Goal: Task Accomplishment & Management: Use online tool/utility

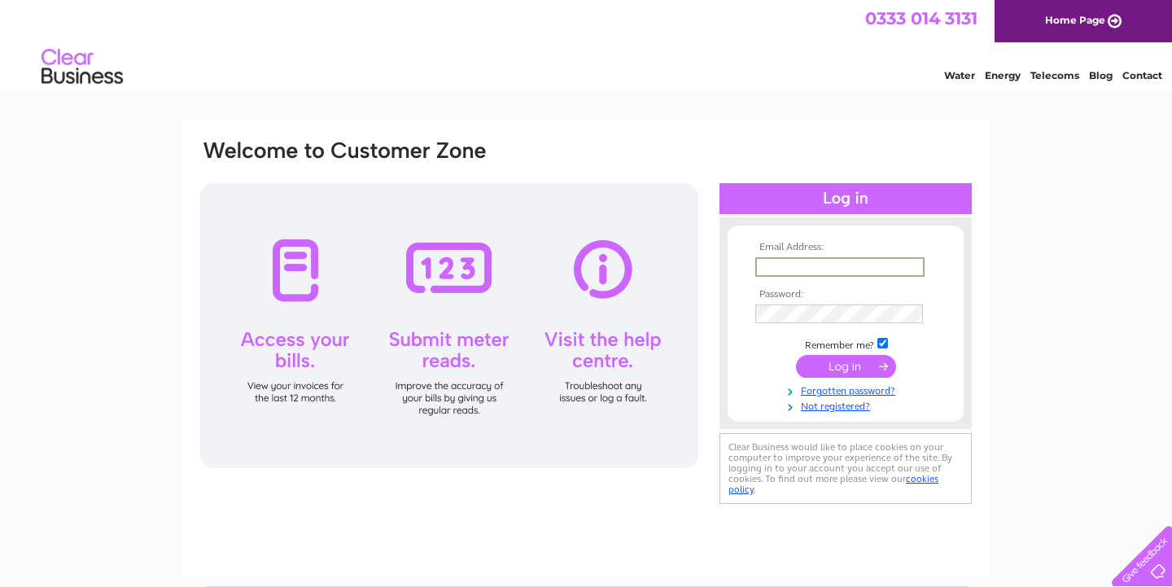
type input "karmen.ma96@gmail.com"
click at [846, 365] on input "submit" at bounding box center [846, 366] width 100 height 23
click at [854, 362] on input "submit" at bounding box center [846, 366] width 100 height 23
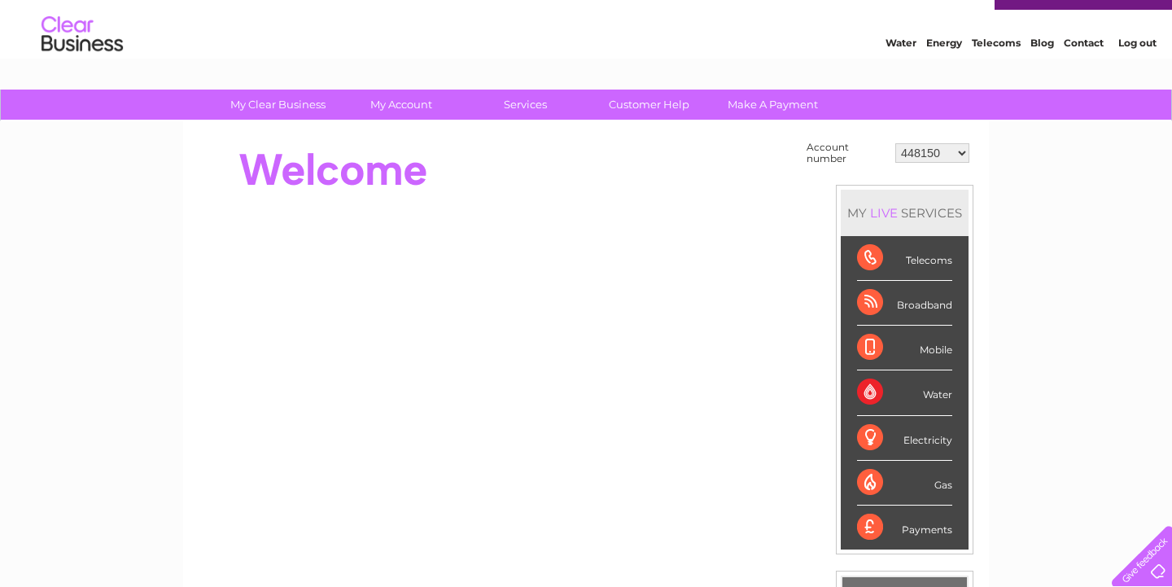
scroll to position [34, 0]
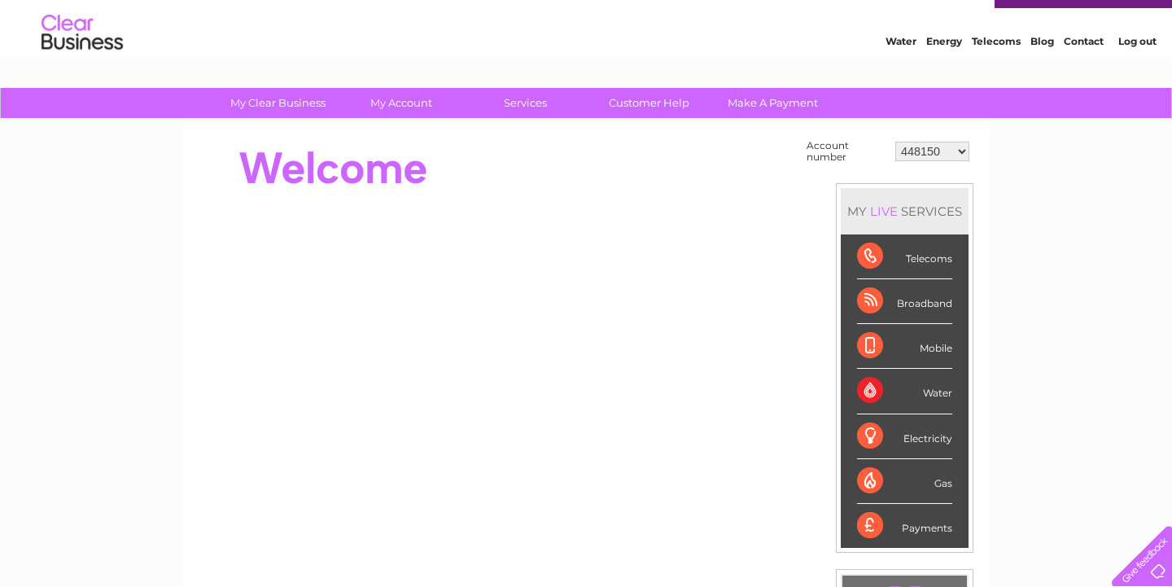
click at [1029, 225] on div "My Clear Business Login Details My Details My Preferences Link Account My Accou…" at bounding box center [586, 547] width 1172 height 918
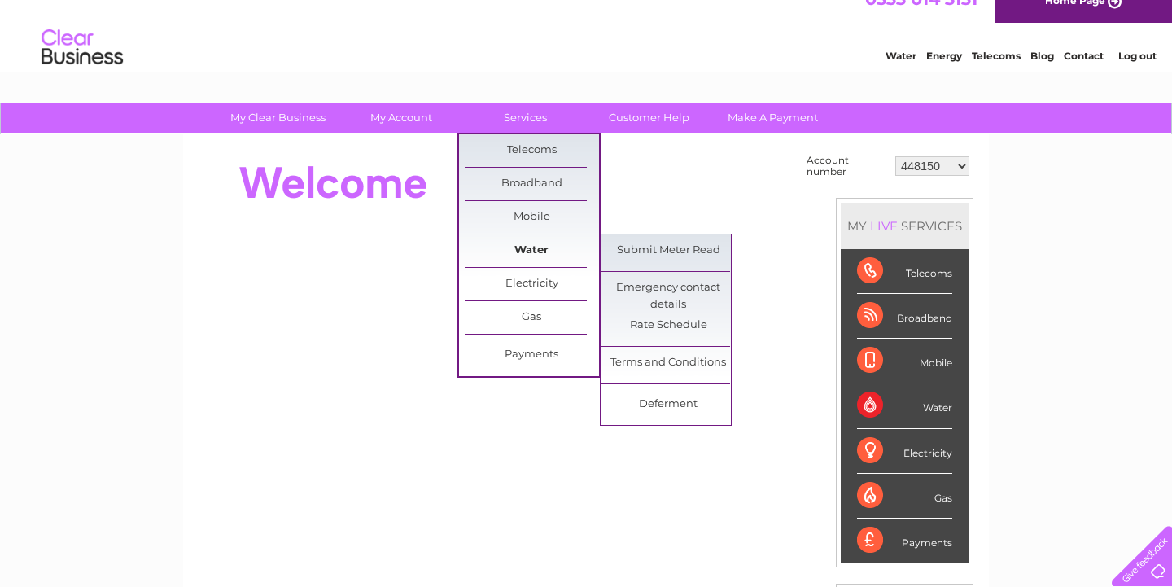
scroll to position [20, 0]
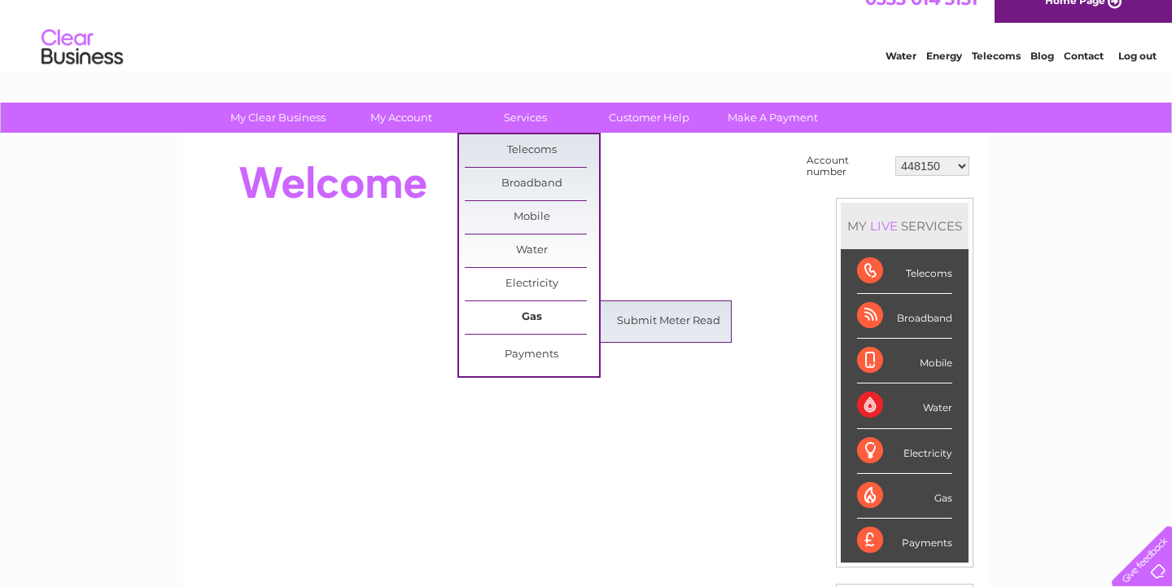
click at [517, 310] on link "Gas" at bounding box center [532, 317] width 134 height 33
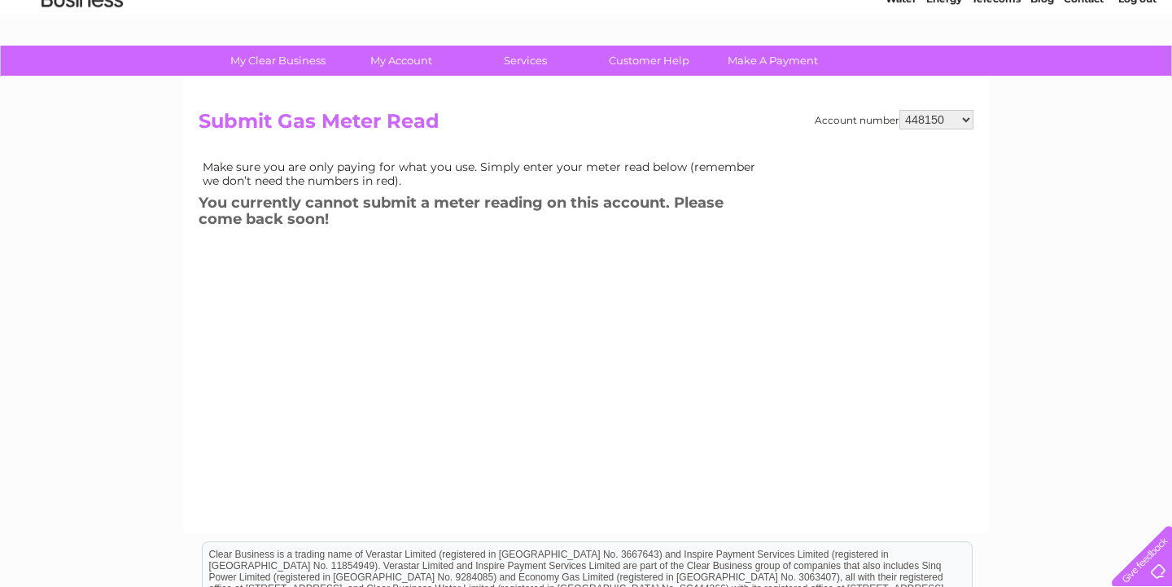
scroll to position [77, 1]
click at [501, 182] on td "Make sure you are only paying for what you use. Simply enter your meter read be…" at bounding box center [484, 173] width 570 height 34
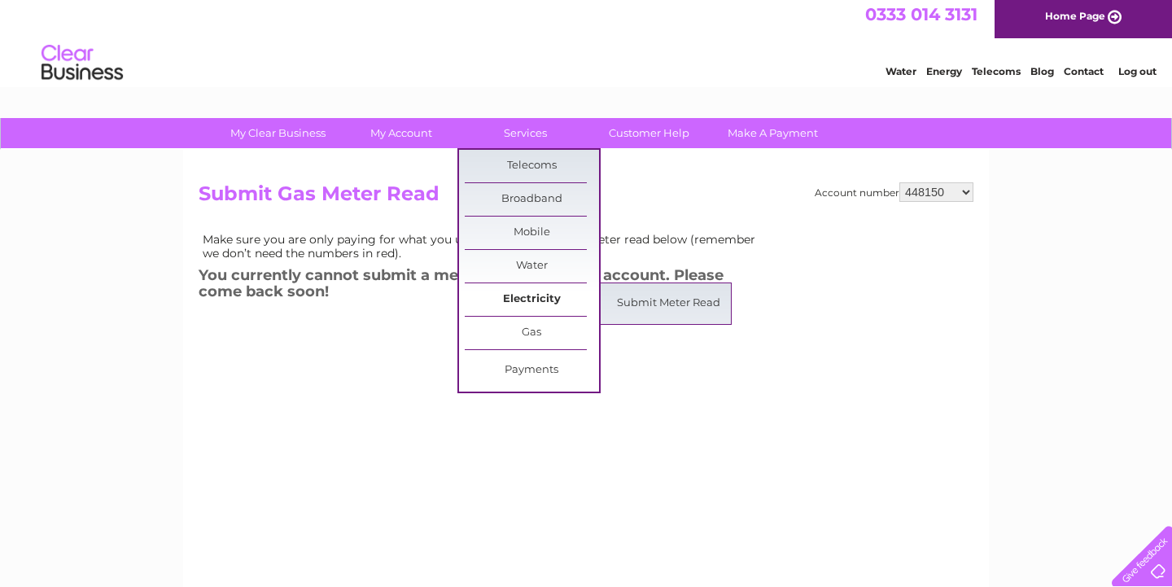
scroll to position [5, 0]
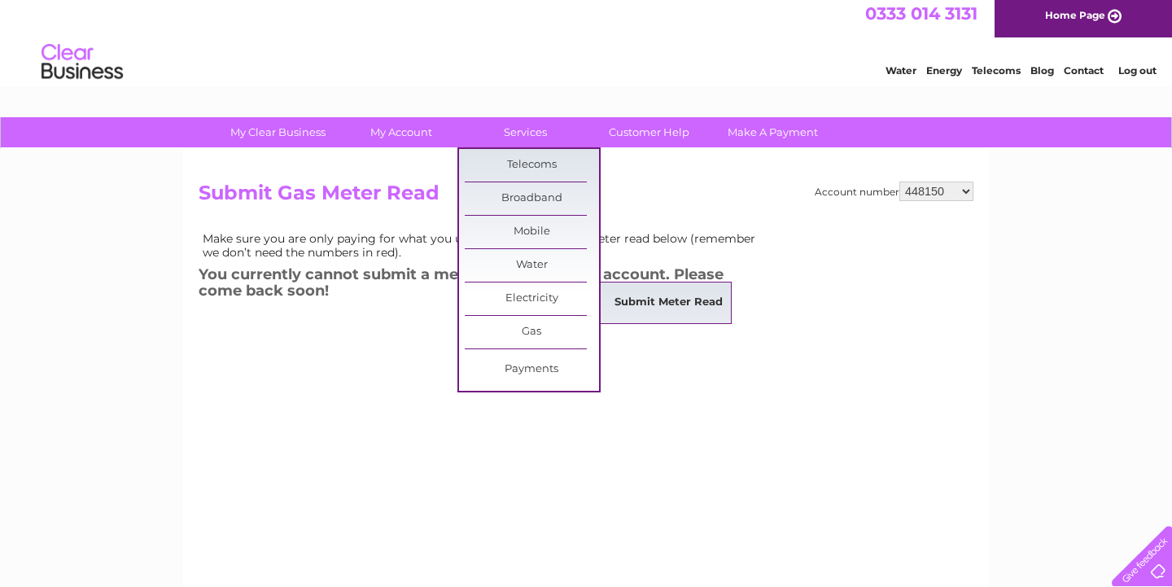
click at [650, 304] on link "Submit Meter Read" at bounding box center [669, 303] width 134 height 33
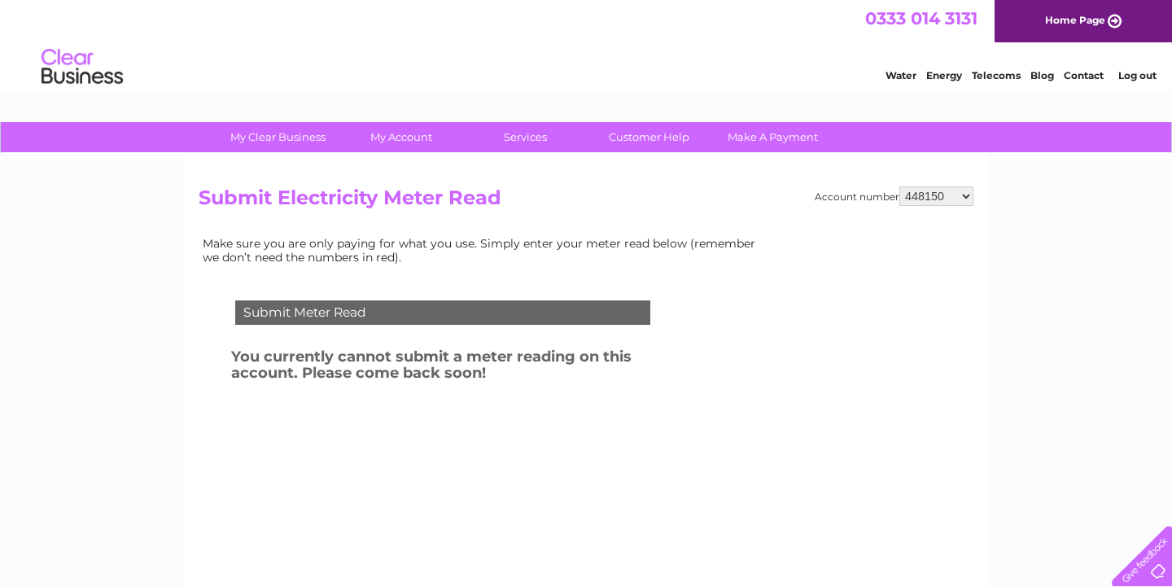
scroll to position [6, 0]
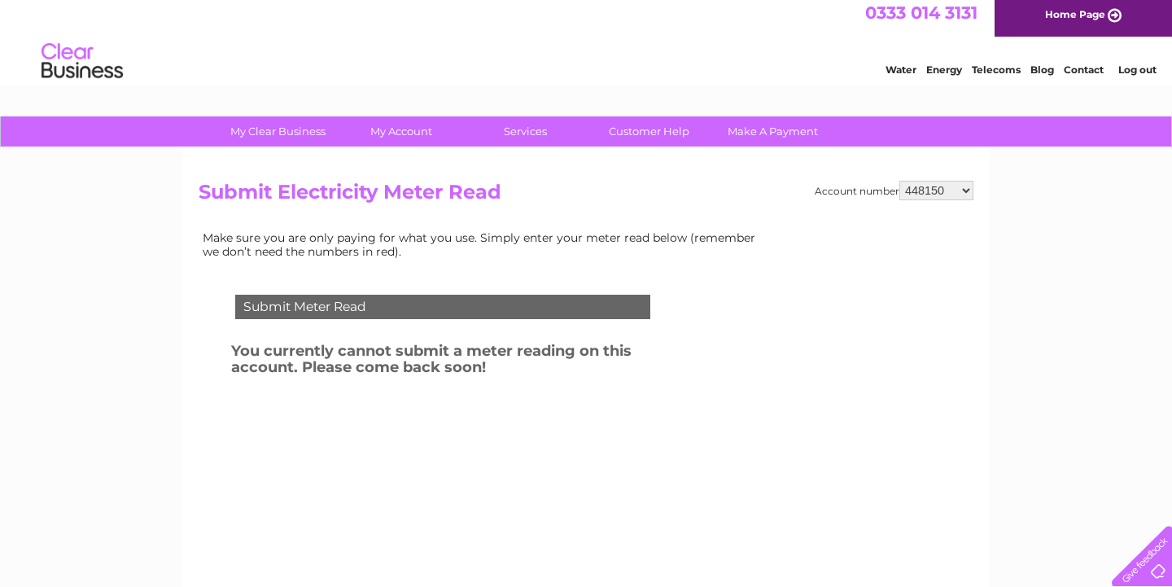
select select "30304121"
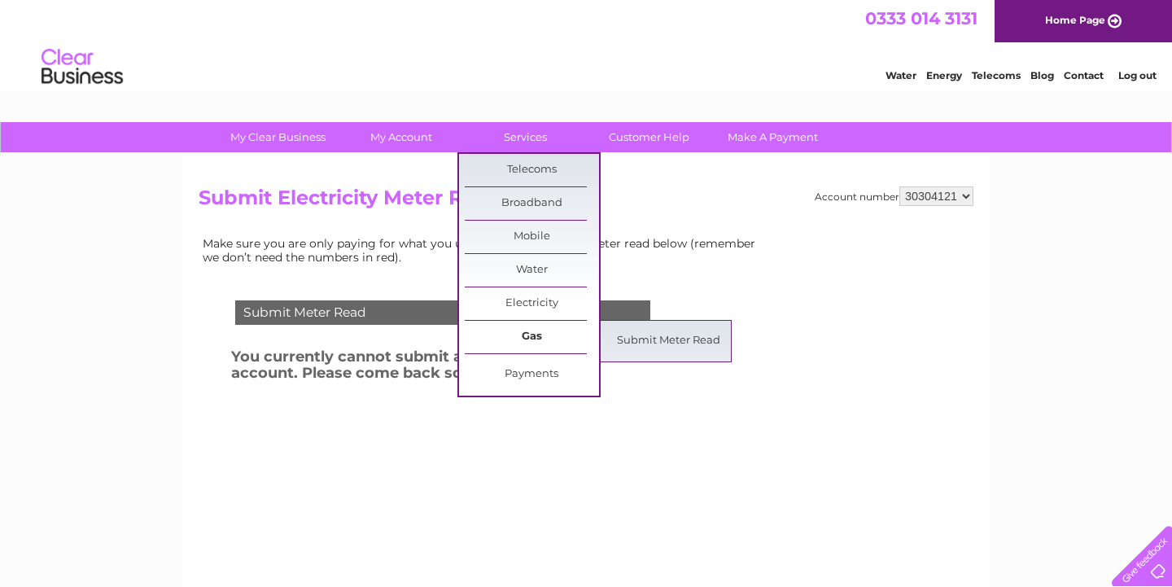
click at [544, 329] on link "Gas" at bounding box center [532, 337] width 134 height 33
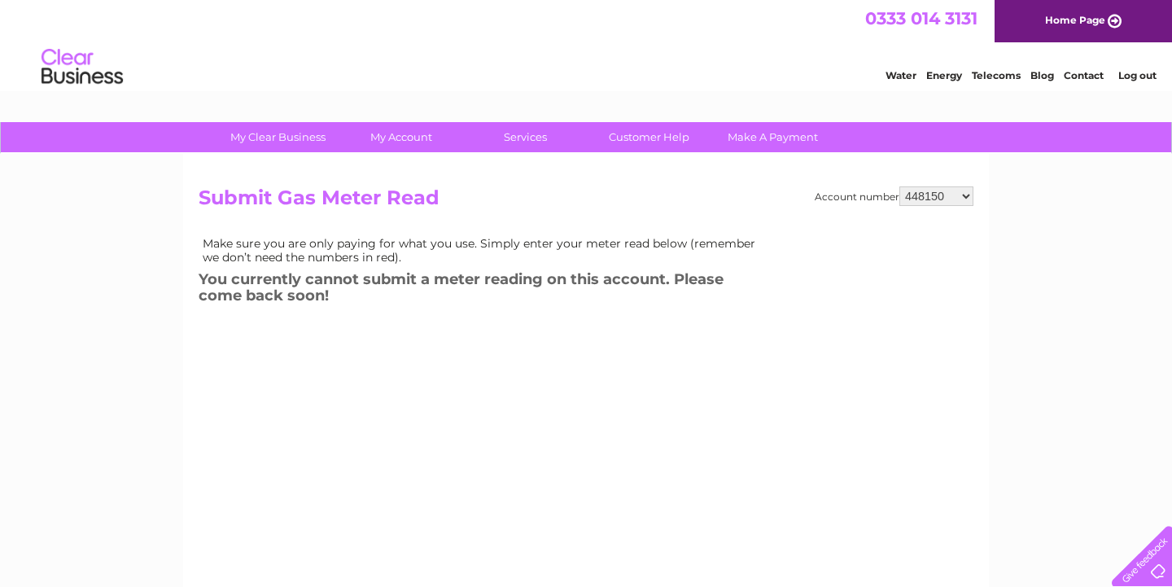
select select "30304121"
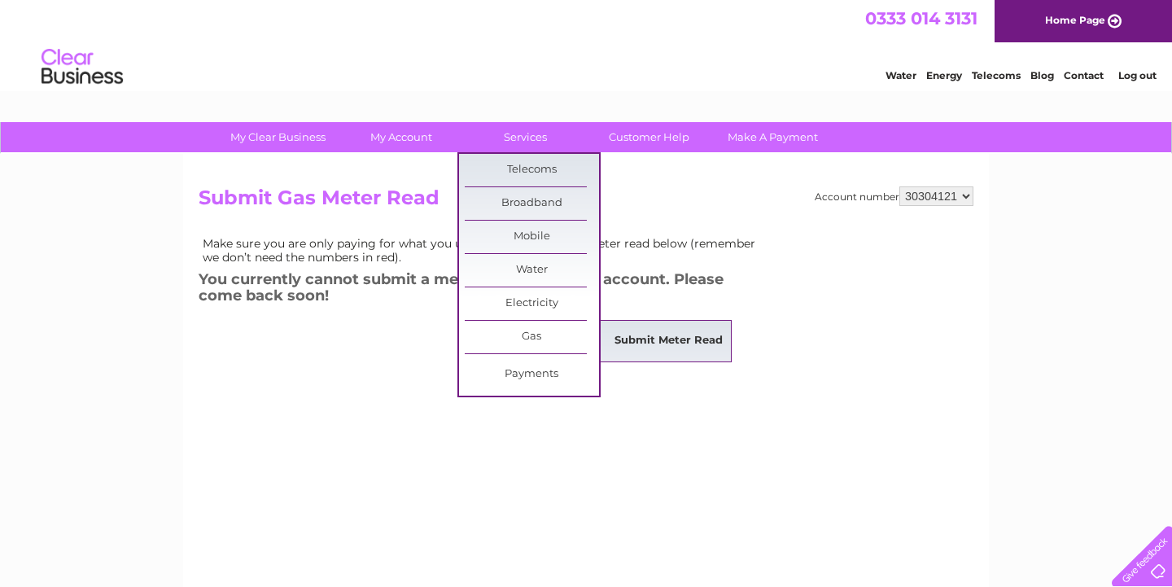
click at [633, 325] on link "Submit Meter Read" at bounding box center [669, 341] width 134 height 33
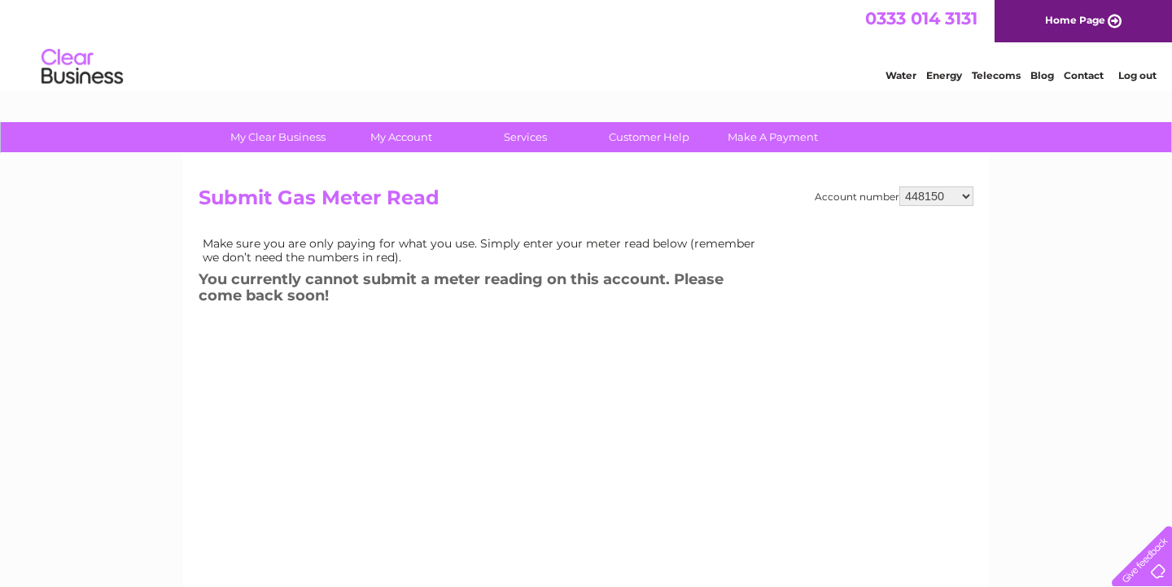
click at [716, 171] on div "Account number 448150 30304121 Submit Gas Meter Read Make sure you are only pay…" at bounding box center [586, 382] width 806 height 456
click at [654, 286] on h3 "You currently cannot submit a meter reading on this account. Please come back s…" at bounding box center [484, 290] width 570 height 45
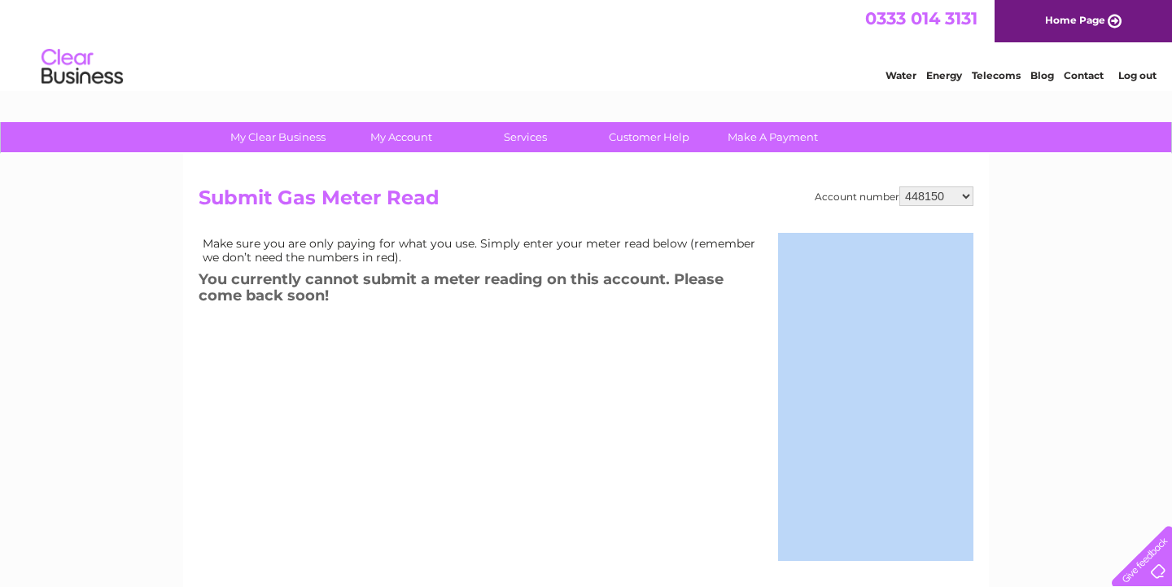
click at [654, 286] on h3 "You currently cannot submit a meter reading on this account. Please come back s…" at bounding box center [484, 290] width 570 height 45
click at [655, 285] on h3 "You currently cannot submit a meter reading on this account. Please come back s…" at bounding box center [484, 290] width 570 height 45
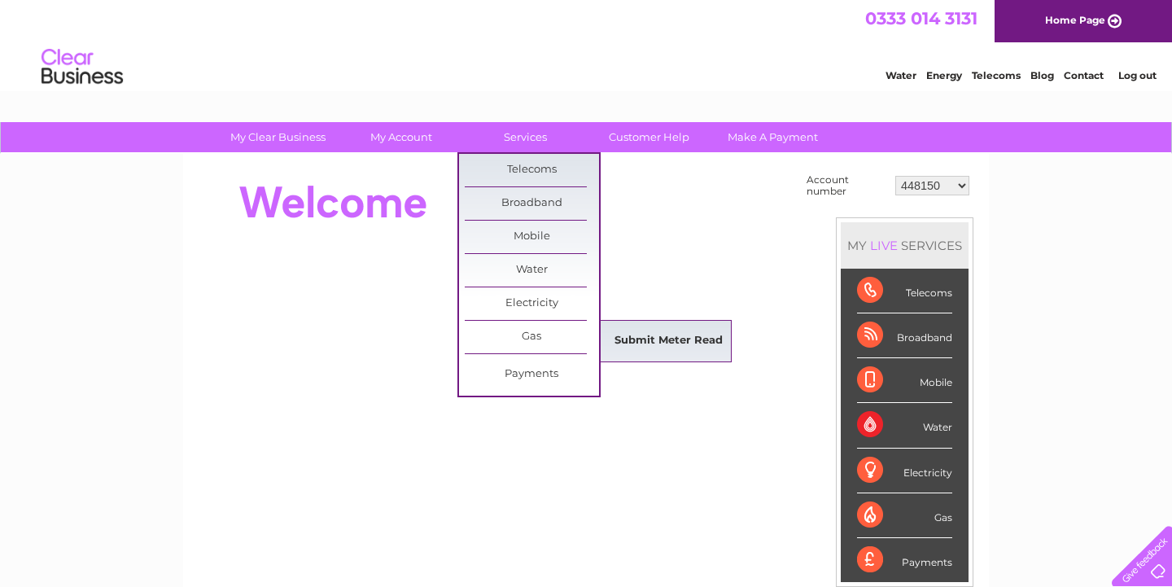
click at [635, 333] on link "Submit Meter Read" at bounding box center [669, 341] width 134 height 33
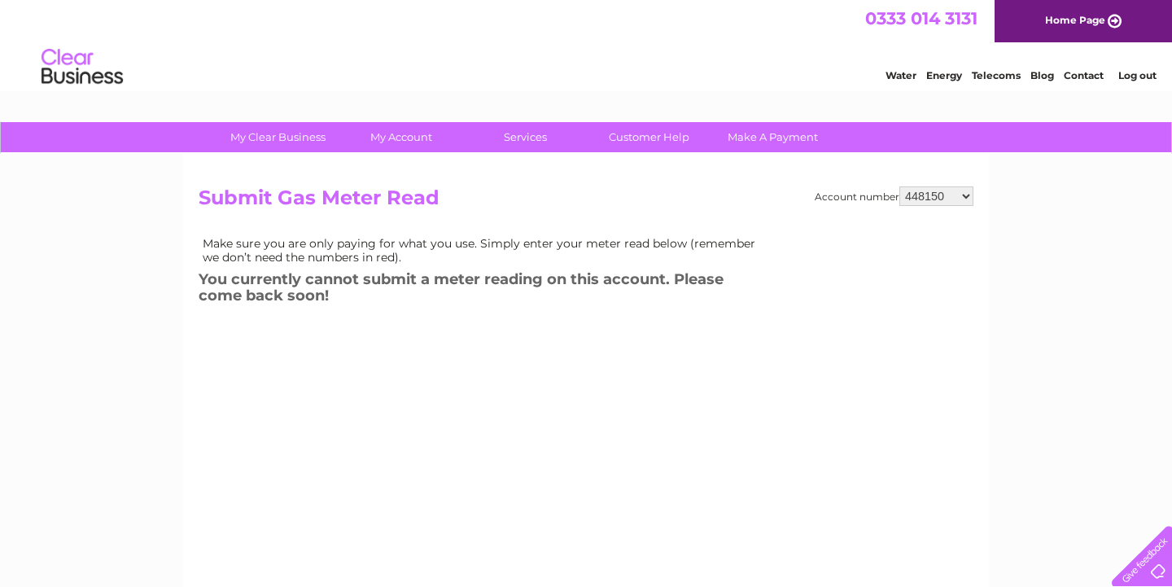
drag, startPoint x: 1054, startPoint y: 285, endPoint x: 1013, endPoint y: 257, distance: 49.9
click at [1053, 284] on div "My Clear Business Login Details My Details My Preferences Link Account My Accou…" at bounding box center [586, 505] width 1172 height 766
select select "30304121"
click at [680, 229] on div "Account number 448150 30304121 Submit Gas Meter Read Make sure you are only pay…" at bounding box center [586, 372] width 775 height 373
click at [681, 248] on td "Make sure you are only paying for what you use. Simply enter your meter read be…" at bounding box center [484, 250] width 570 height 34
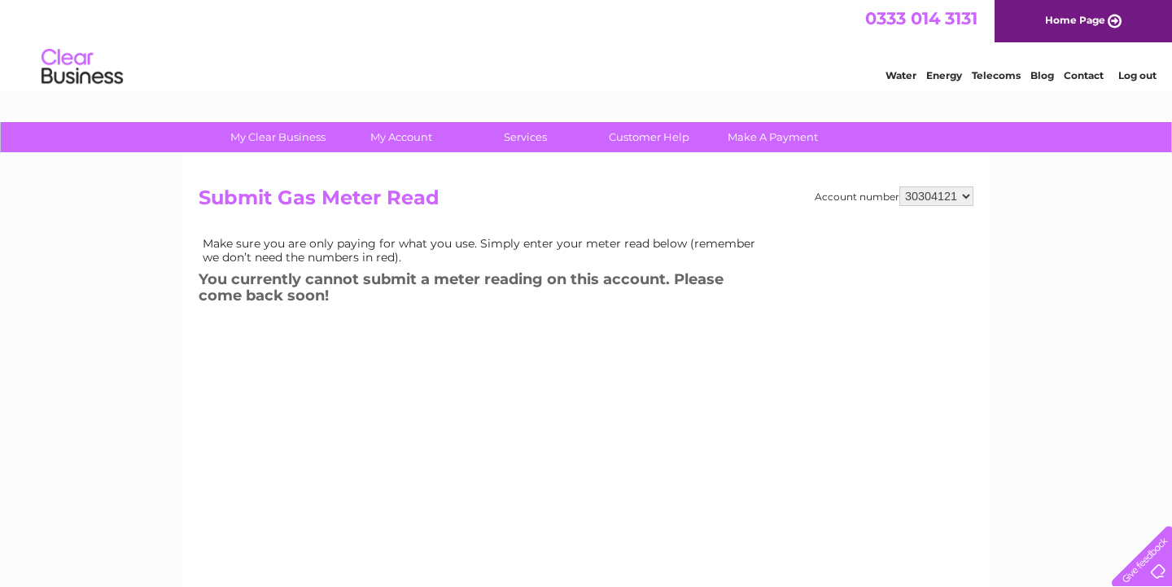
click at [681, 248] on td "Make sure you are only paying for what you use. Simply enter your meter read be…" at bounding box center [484, 250] width 570 height 34
click at [681, 243] on td "Make sure you are only paying for what you use. Simply enter your meter read be…" at bounding box center [484, 250] width 570 height 34
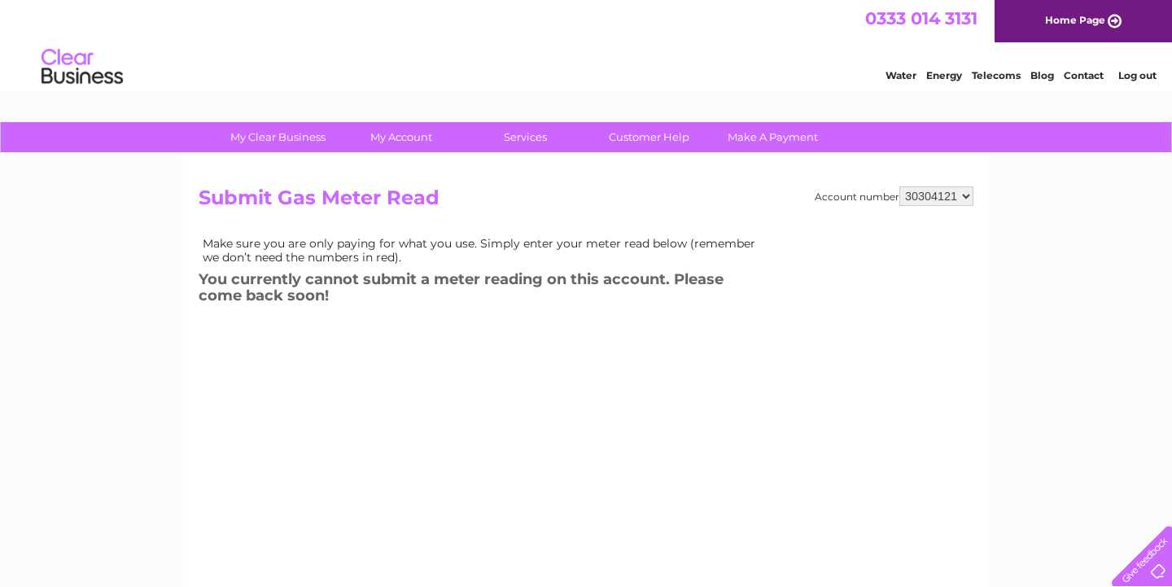
click at [681, 243] on td "Make sure you are only paying for what you use. Simply enter your meter read be…" at bounding box center [484, 250] width 570 height 34
click at [697, 224] on div "Account number 448150 30304121 Submit Gas Meter Read Make sure you are only pay…" at bounding box center [586, 372] width 775 height 373
